Goal: Information Seeking & Learning: Learn about a topic

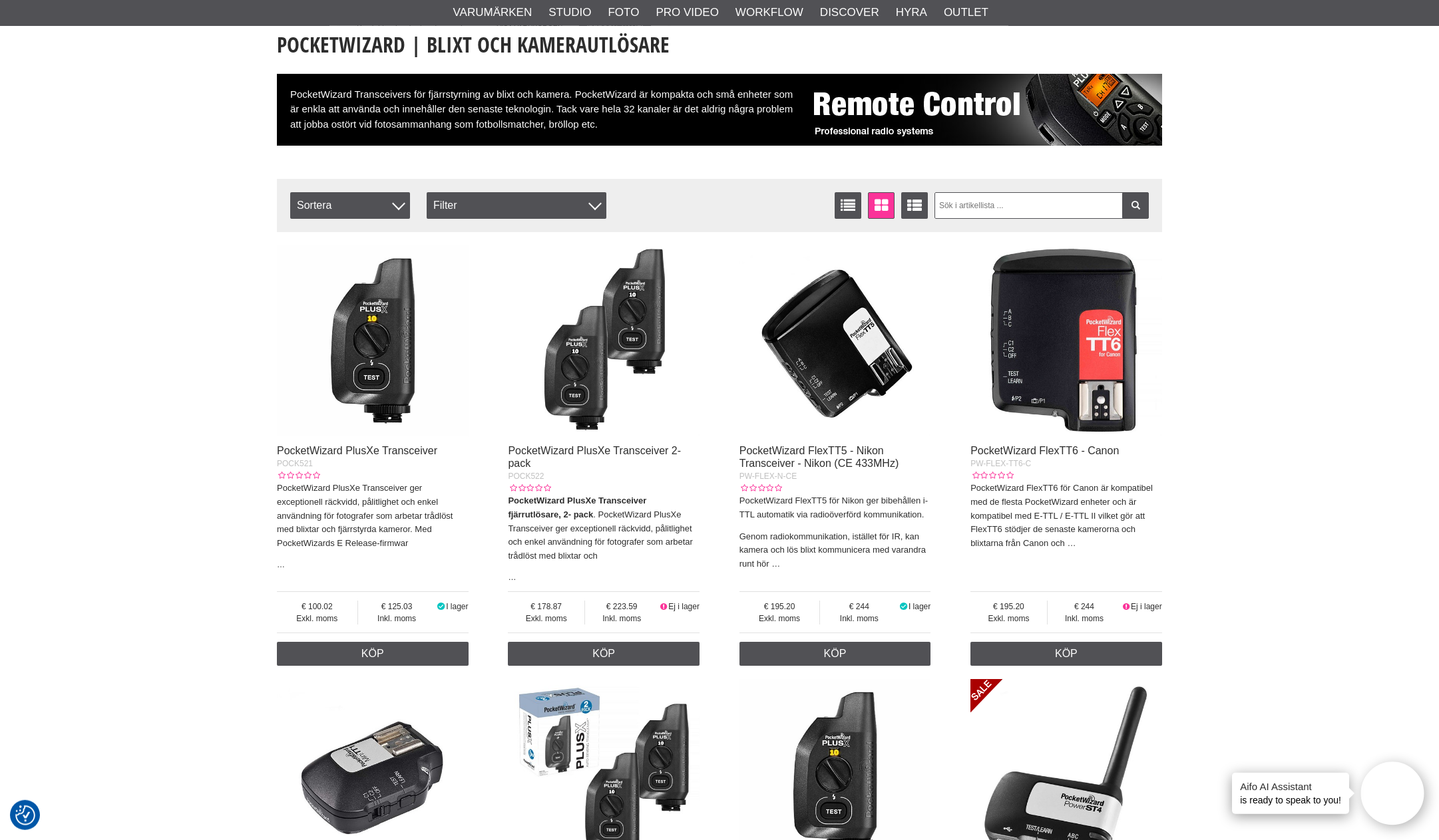
scroll to position [103, 0]
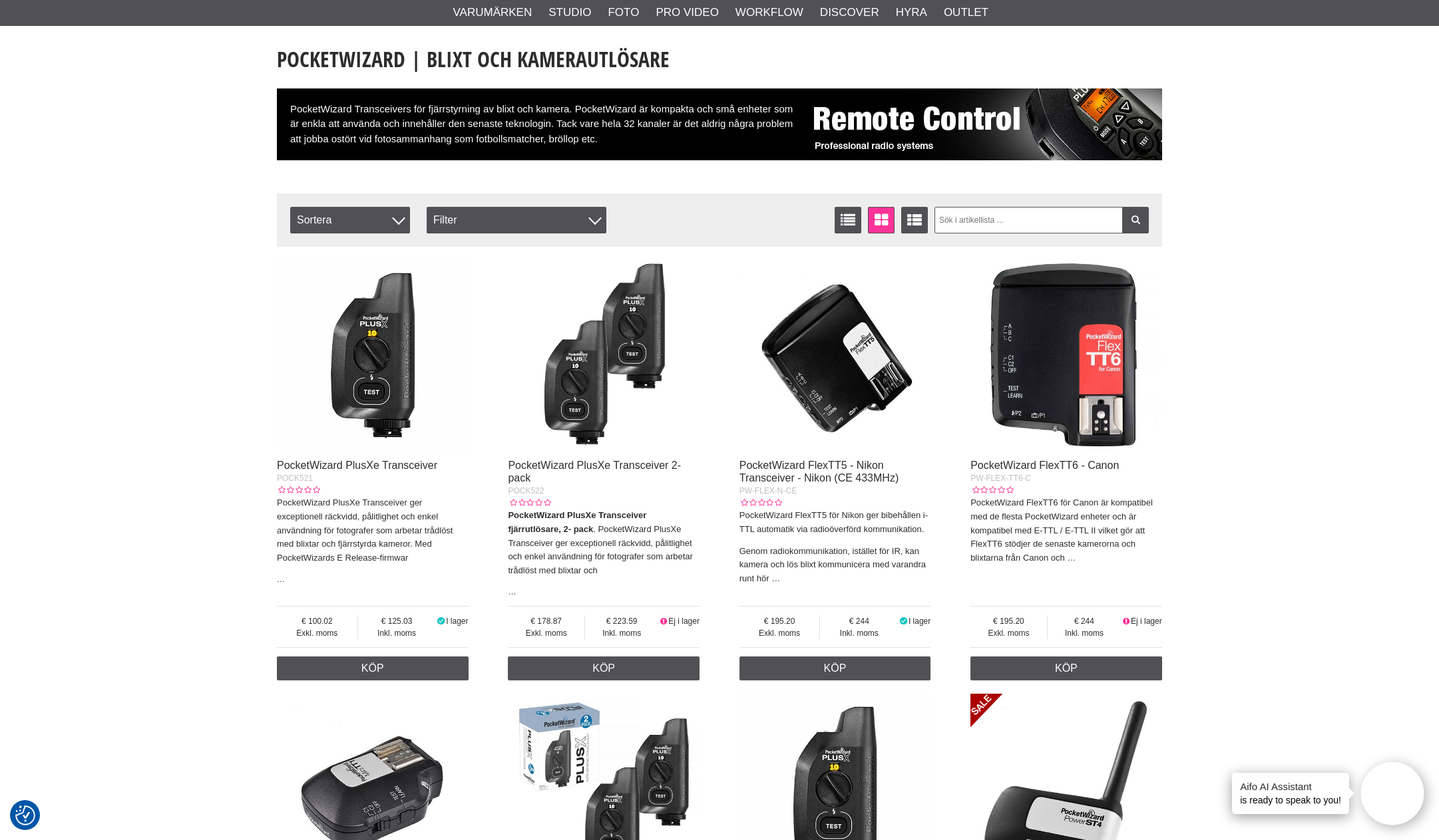
click at [587, 387] on img at bounding box center [604, 356] width 192 height 192
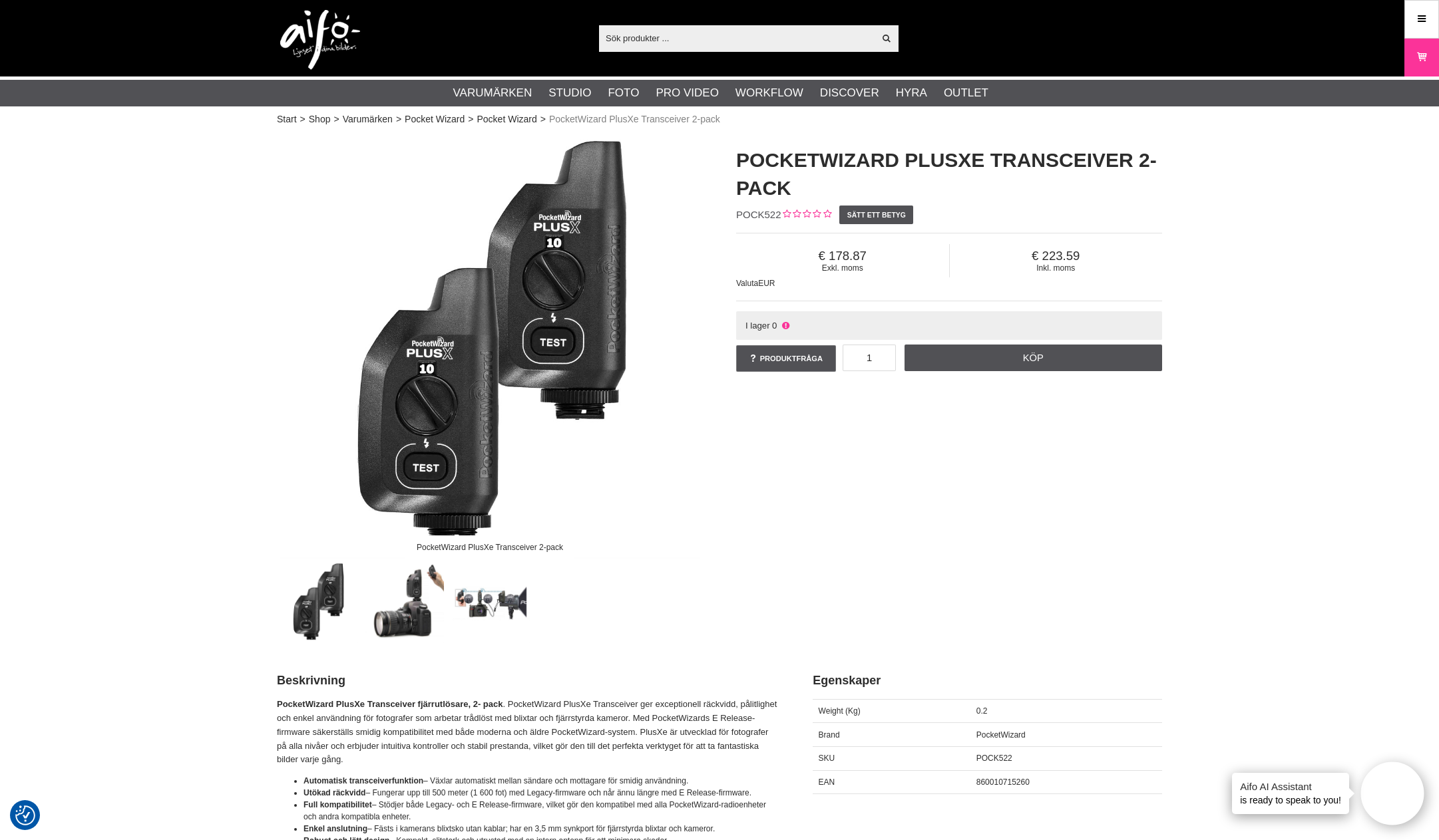
click at [502, 600] on img at bounding box center [490, 603] width 81 height 81
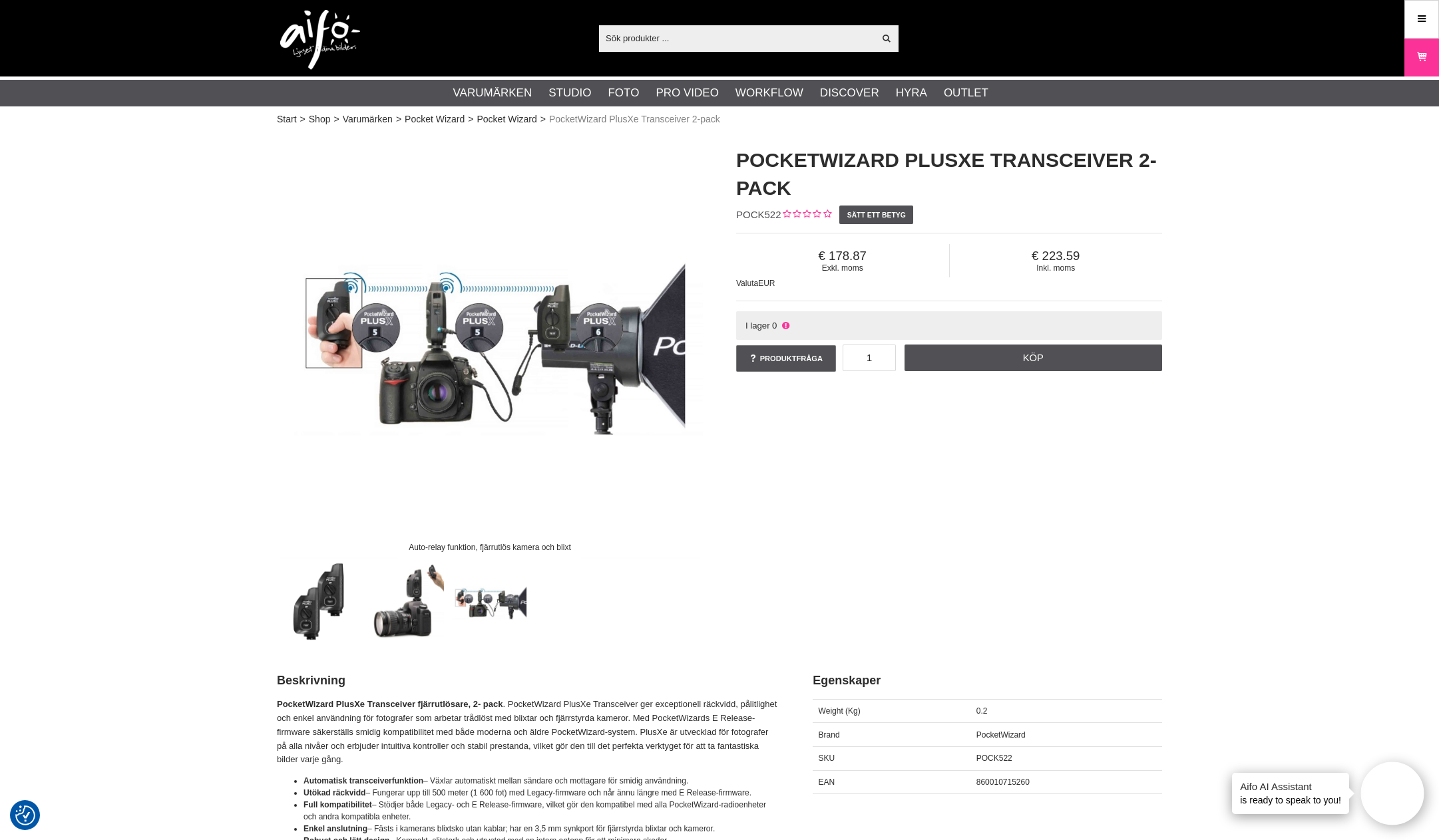
click at [531, 365] on img at bounding box center [489, 346] width 426 height 425
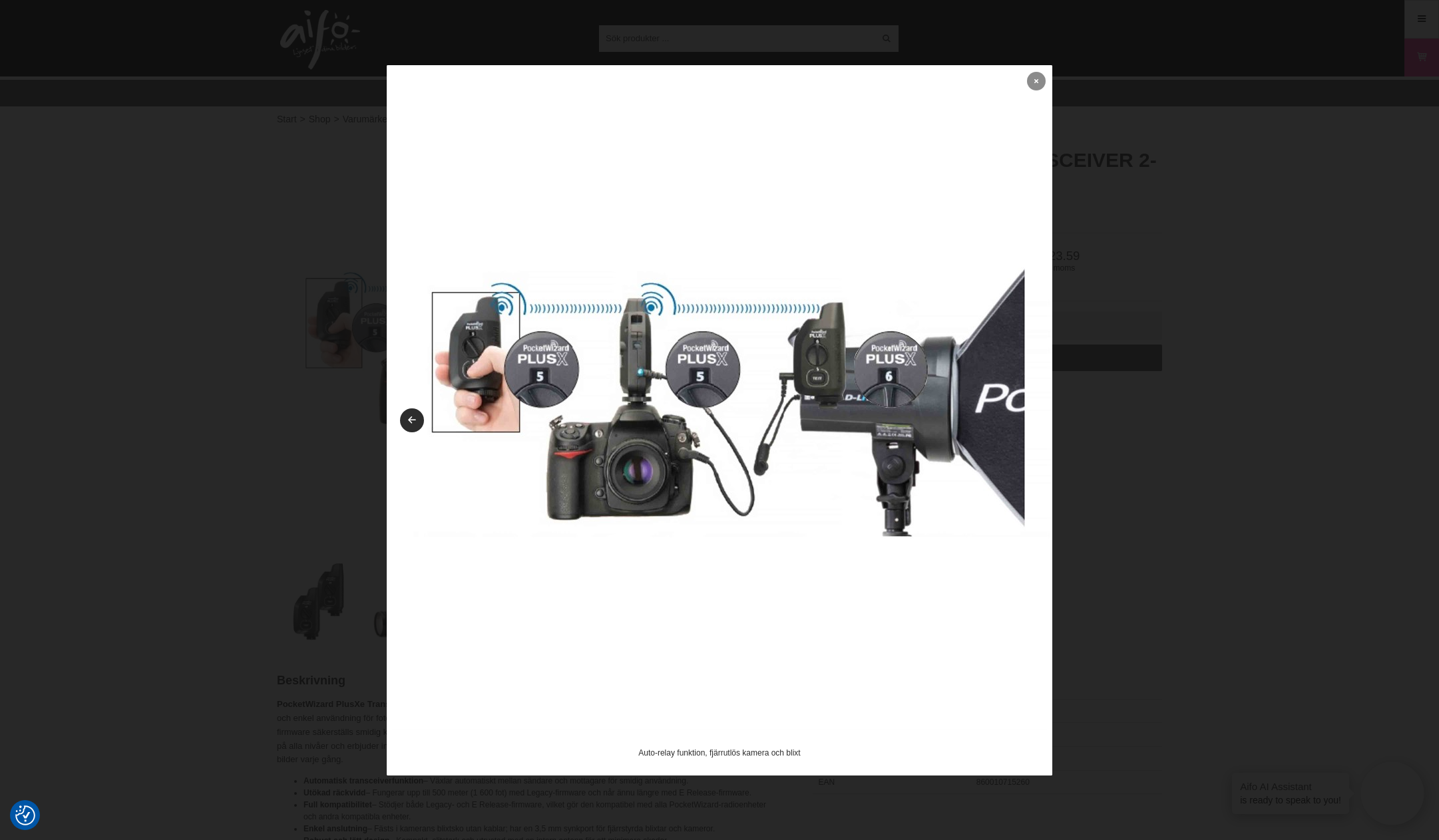
click at [1034, 81] on icon at bounding box center [1036, 81] width 4 height 8
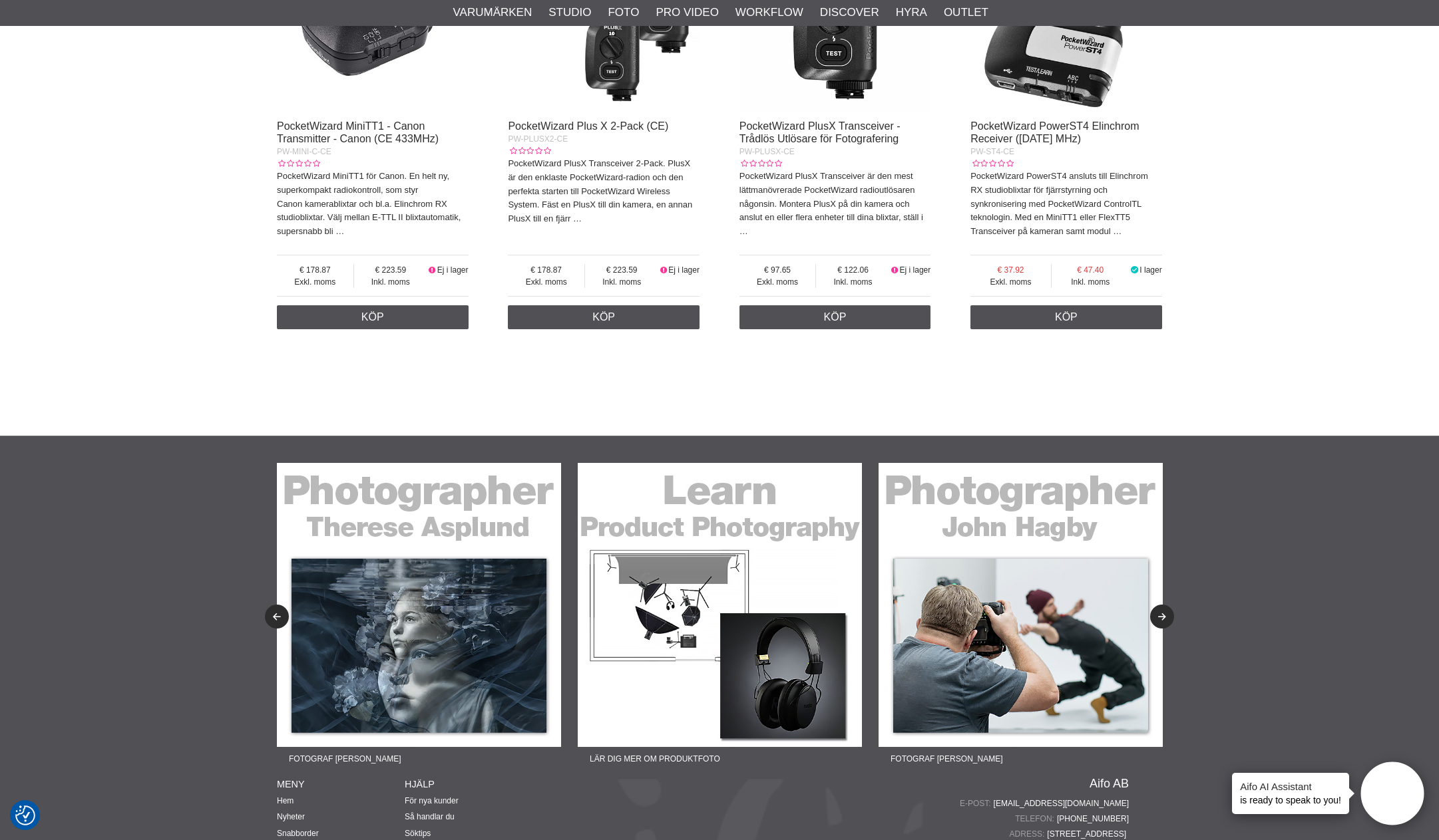
scroll to position [345, 0]
